Goal: Information Seeking & Learning: Learn about a topic

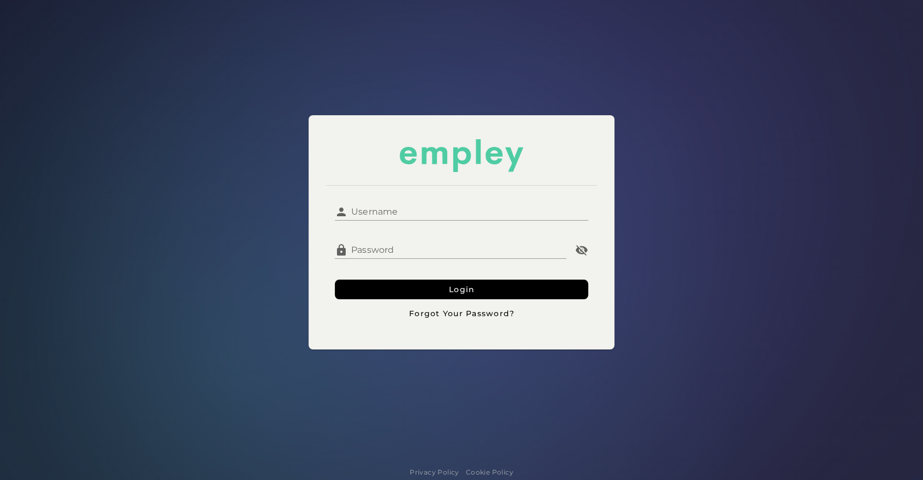
type input "**********"
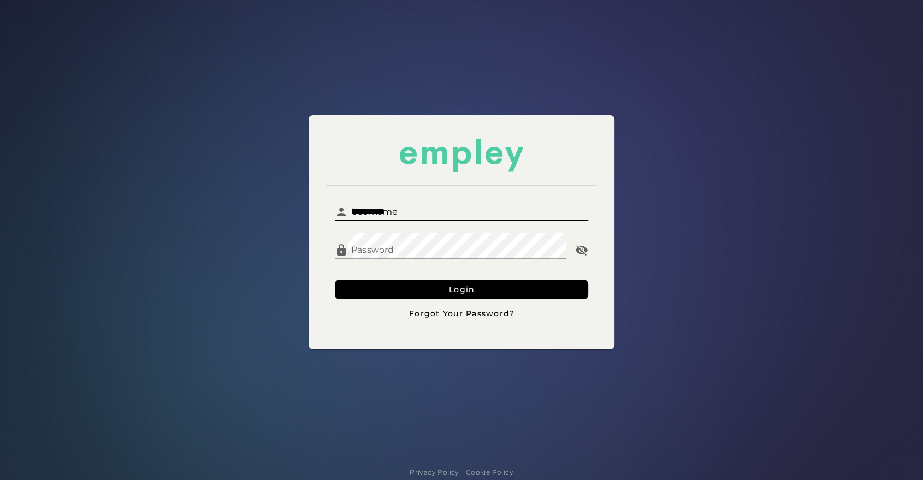
click at [399, 210] on input "**********" at bounding box center [468, 207] width 240 height 26
click at [358, 287] on button "Login" at bounding box center [461, 290] width 253 height 20
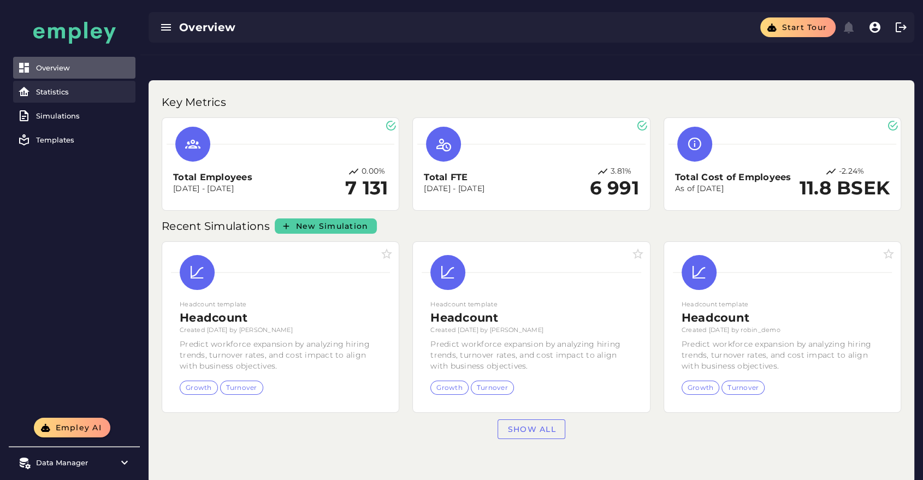
click at [60, 90] on div "Statistics" at bounding box center [83, 91] width 95 height 9
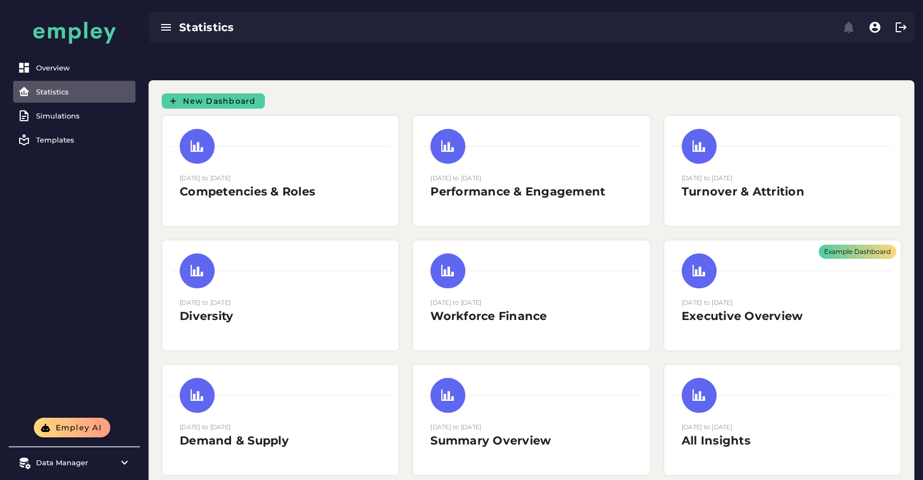
scroll to position [9, 0]
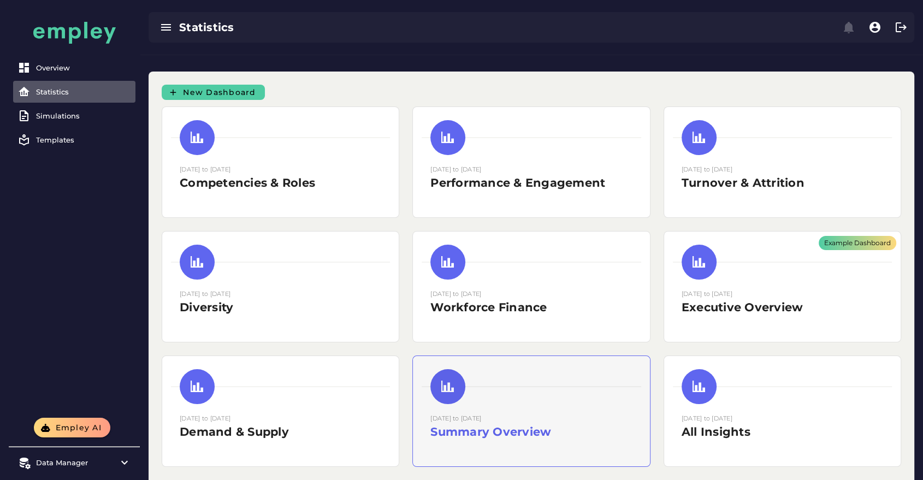
drag, startPoint x: 601, startPoint y: 382, endPoint x: 440, endPoint y: 355, distance: 163.4
click at [440, 356] on div "[DATE] to [DATE] Summary Overview" at bounding box center [531, 411] width 236 height 110
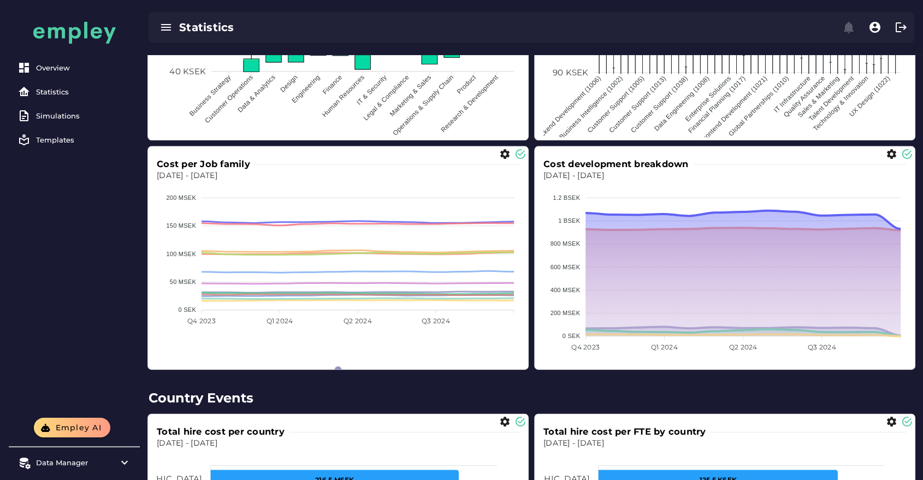
scroll to position [1284, 0]
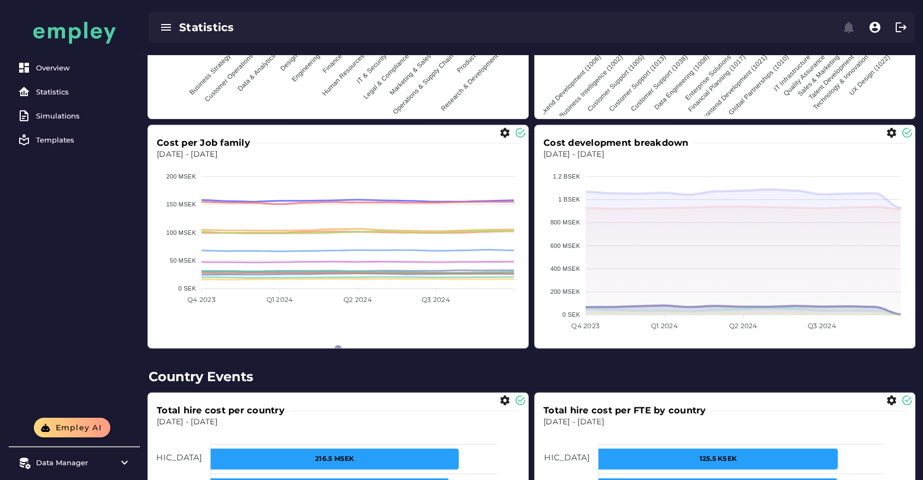
click at [701, 420] on span "GROWTH" at bounding box center [720, 424] width 39 height 8
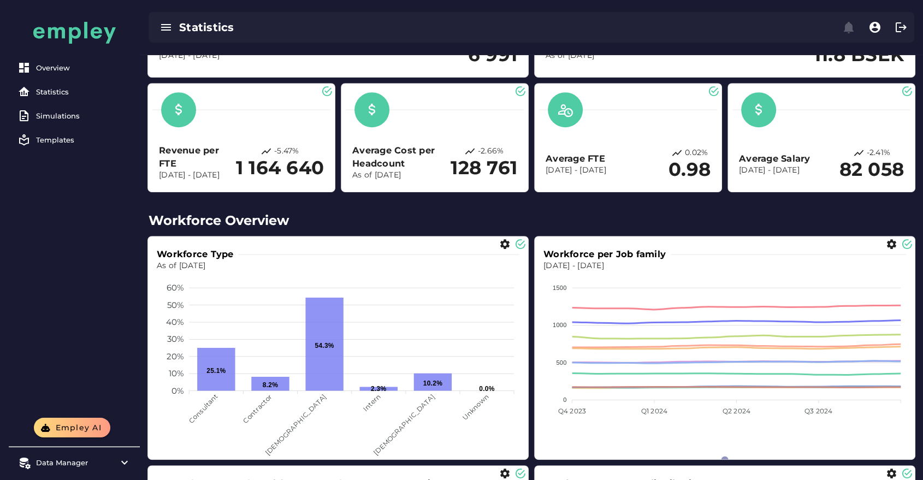
scroll to position [0, 0]
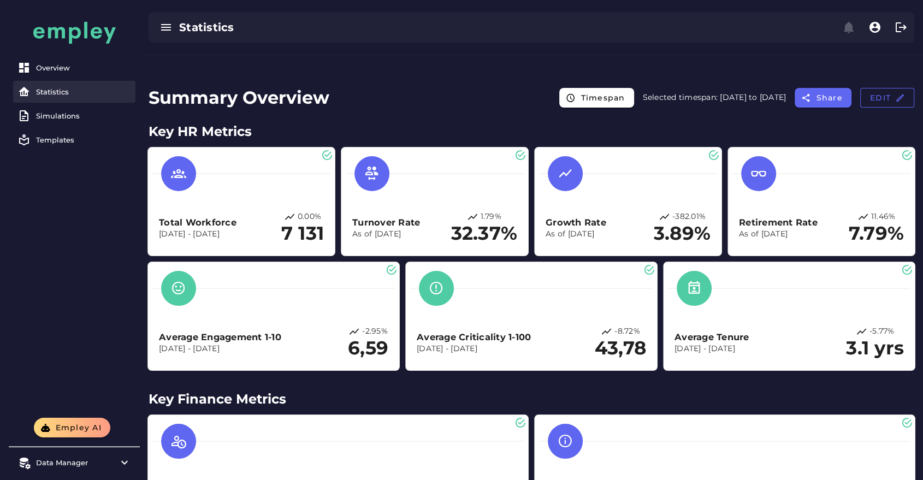
click at [79, 91] on div "Statistics" at bounding box center [83, 91] width 95 height 9
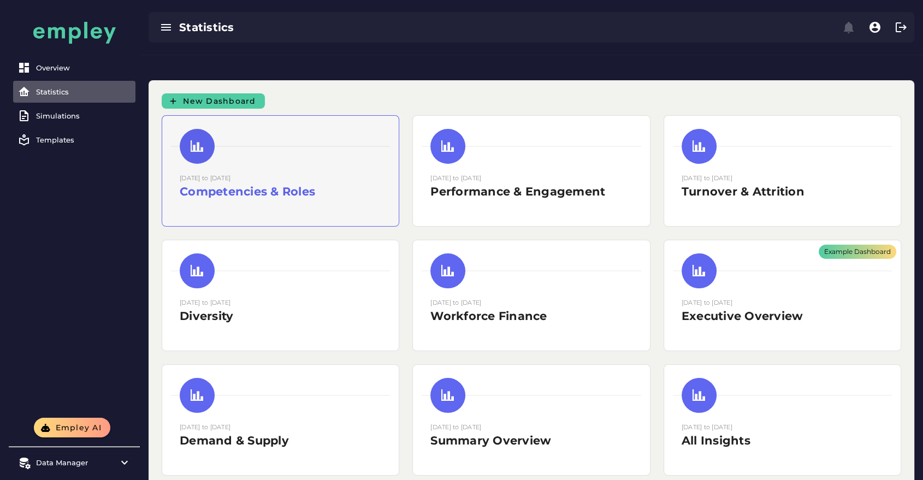
click at [352, 129] on div at bounding box center [280, 146] width 219 height 35
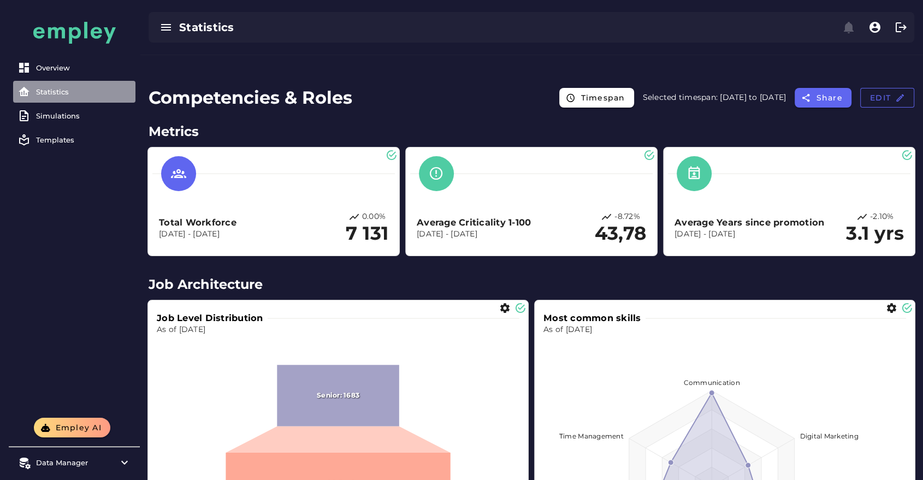
click at [72, 91] on div "Statistics" at bounding box center [83, 91] width 95 height 9
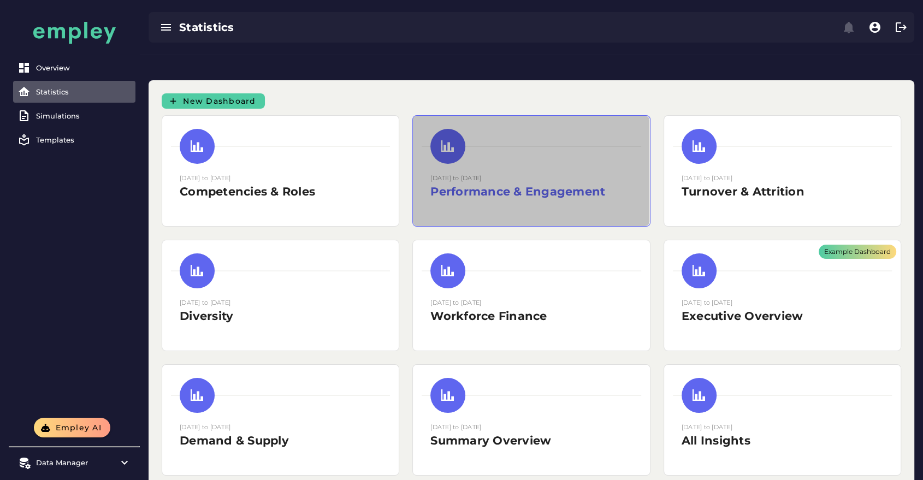
click at [558, 129] on div at bounding box center [531, 146] width 219 height 35
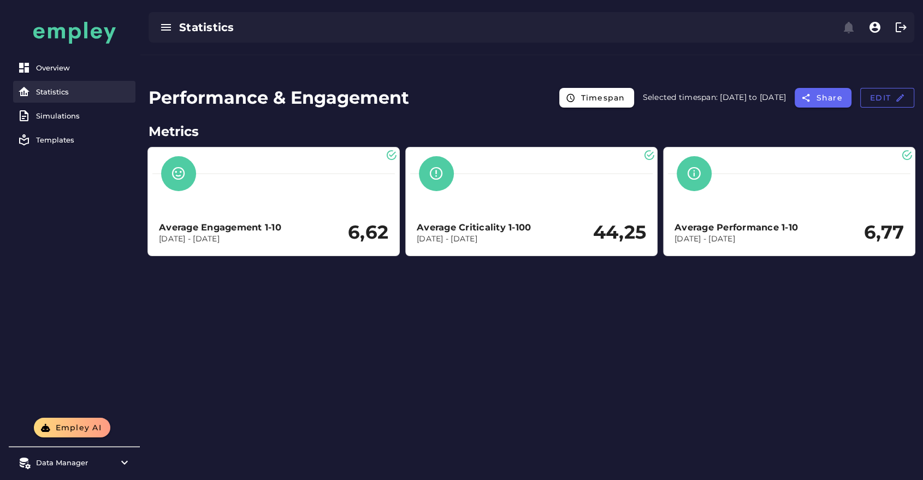
click at [88, 92] on div "Statistics" at bounding box center [83, 91] width 95 height 9
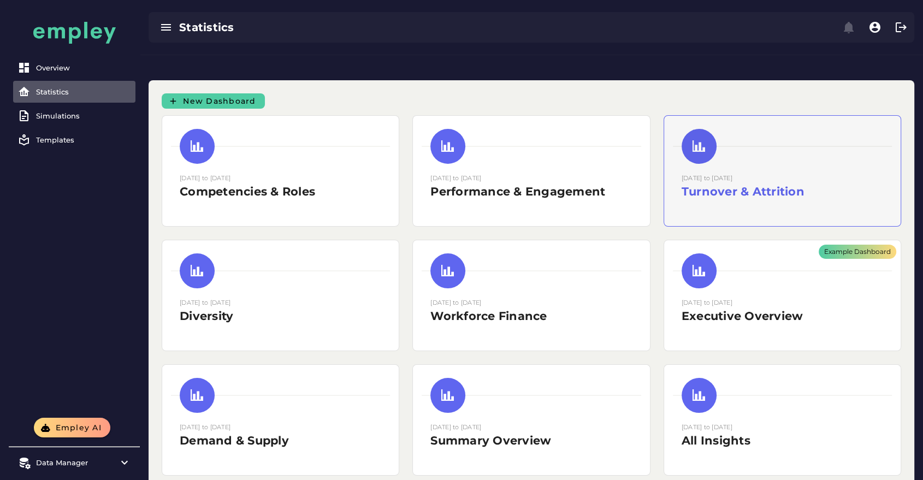
click at [769, 146] on div at bounding box center [782, 146] width 219 height 1
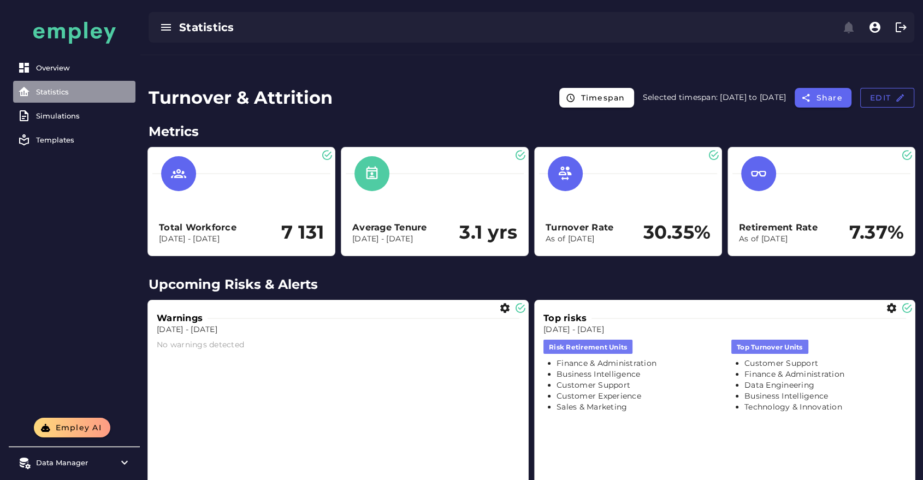
click at [81, 94] on div "Statistics" at bounding box center [83, 91] width 95 height 9
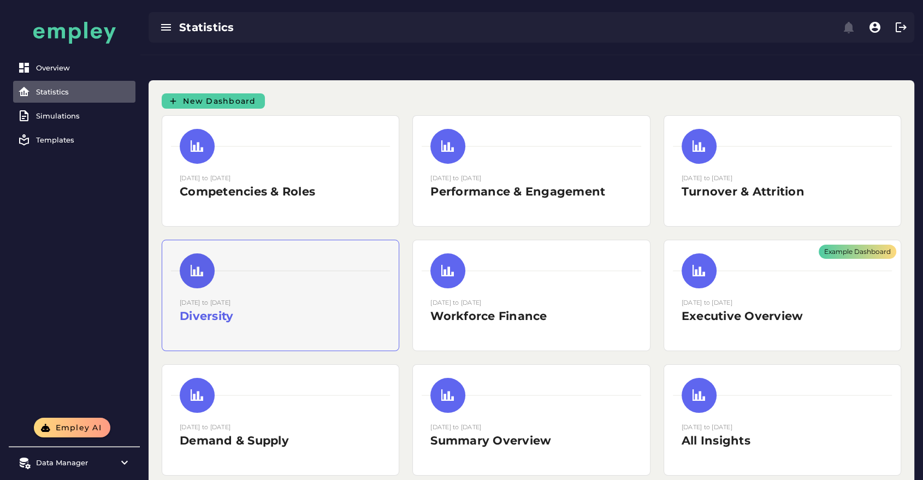
click at [261, 264] on div "[DATE] to [DATE] Diversity" at bounding box center [280, 295] width 236 height 110
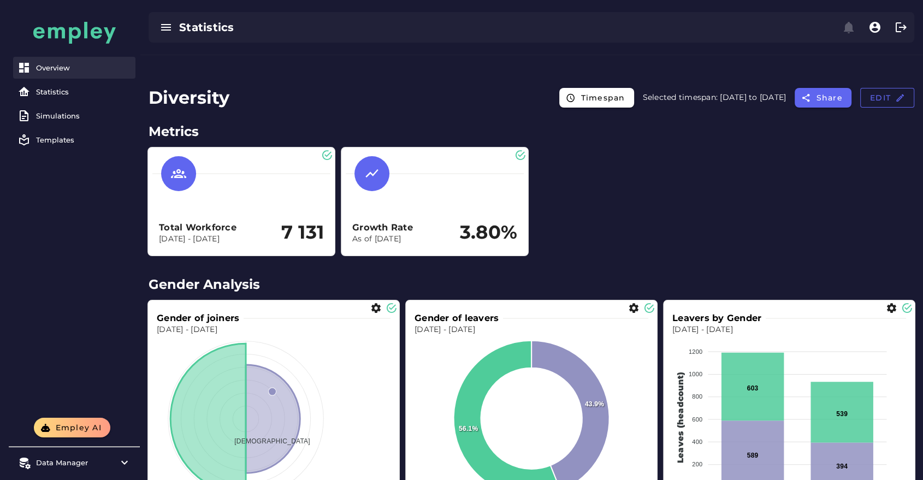
click at [66, 62] on link "Overview" at bounding box center [74, 68] width 122 height 22
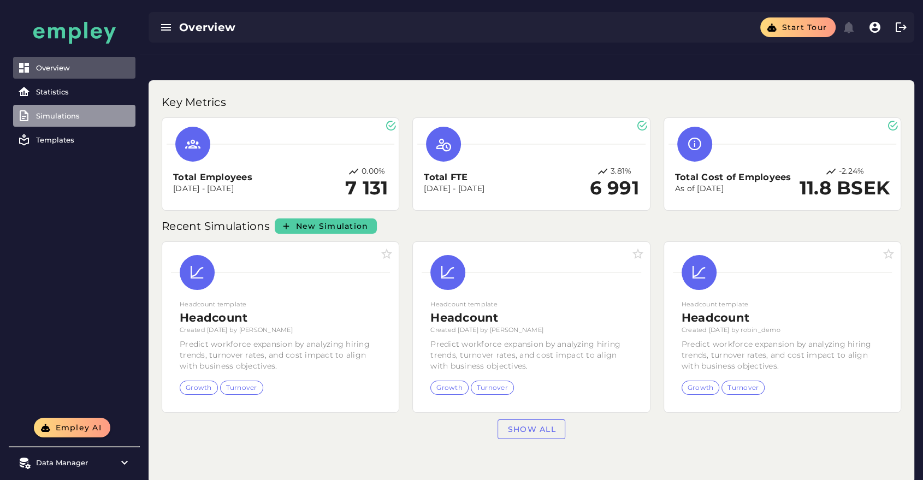
click at [102, 125] on link "Simulations" at bounding box center [74, 116] width 122 height 22
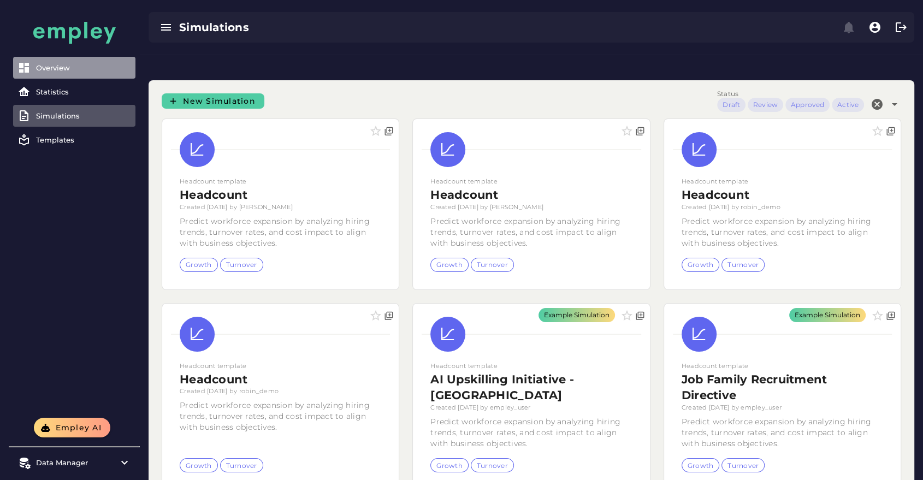
click at [112, 62] on link "Overview" at bounding box center [74, 68] width 122 height 22
